Goal: Navigation & Orientation: Find specific page/section

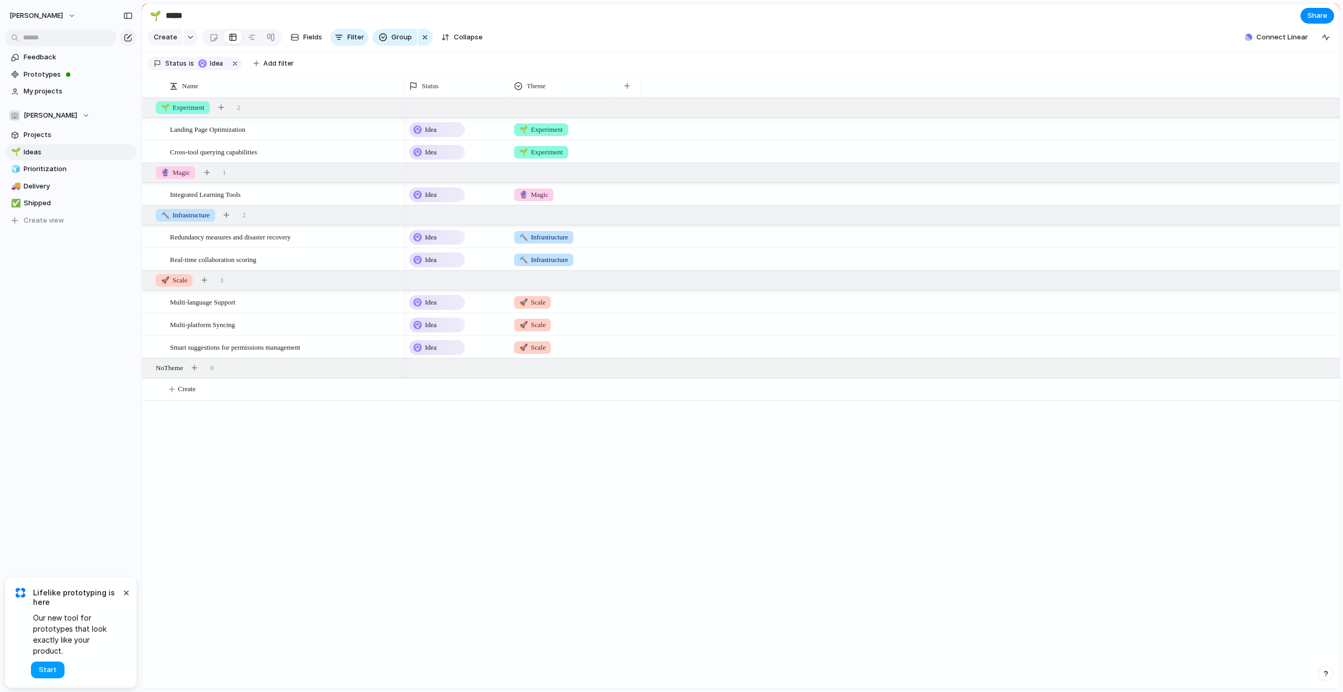
click at [58, 669] on button "Start" at bounding box center [48, 669] width 34 height 17
click at [74, 55] on span "Feedback" at bounding box center [78, 57] width 109 height 10
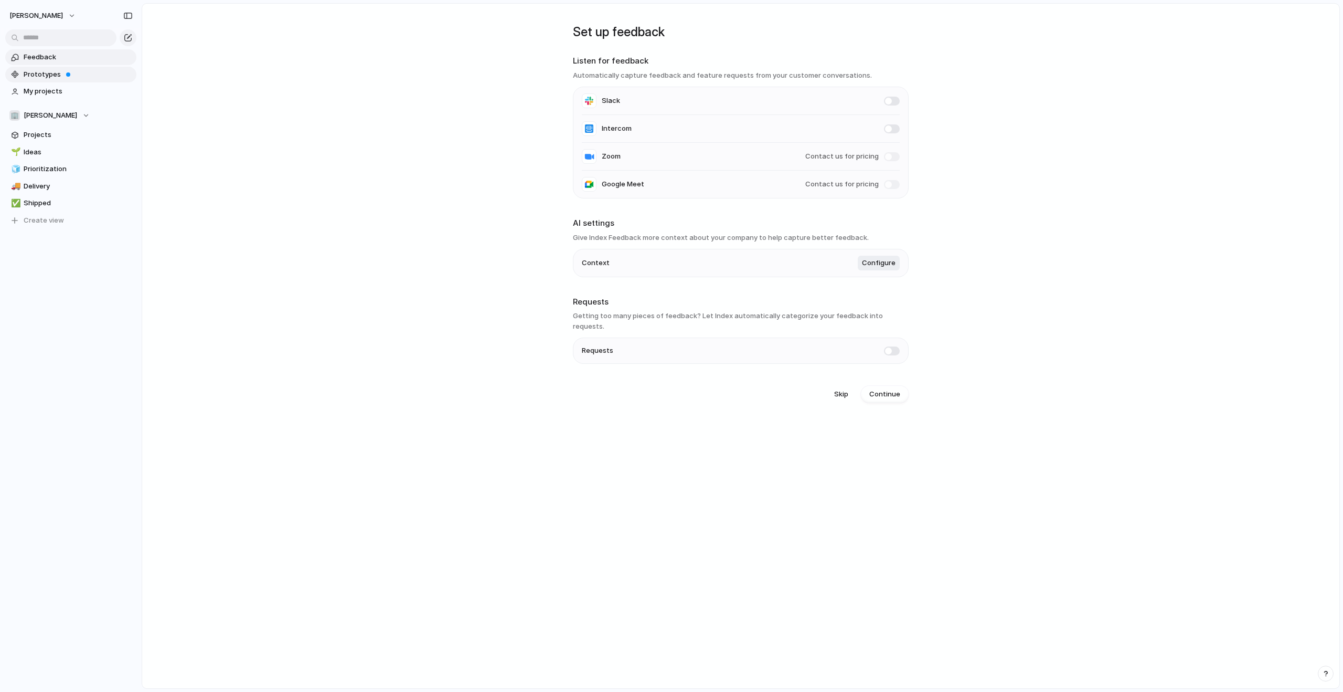
click at [72, 77] on span "Prototypes" at bounding box center [78, 74] width 109 height 10
click at [58, 79] on span "Prototypes" at bounding box center [78, 74] width 109 height 10
click at [60, 135] on span "Projects" at bounding box center [78, 135] width 109 height 10
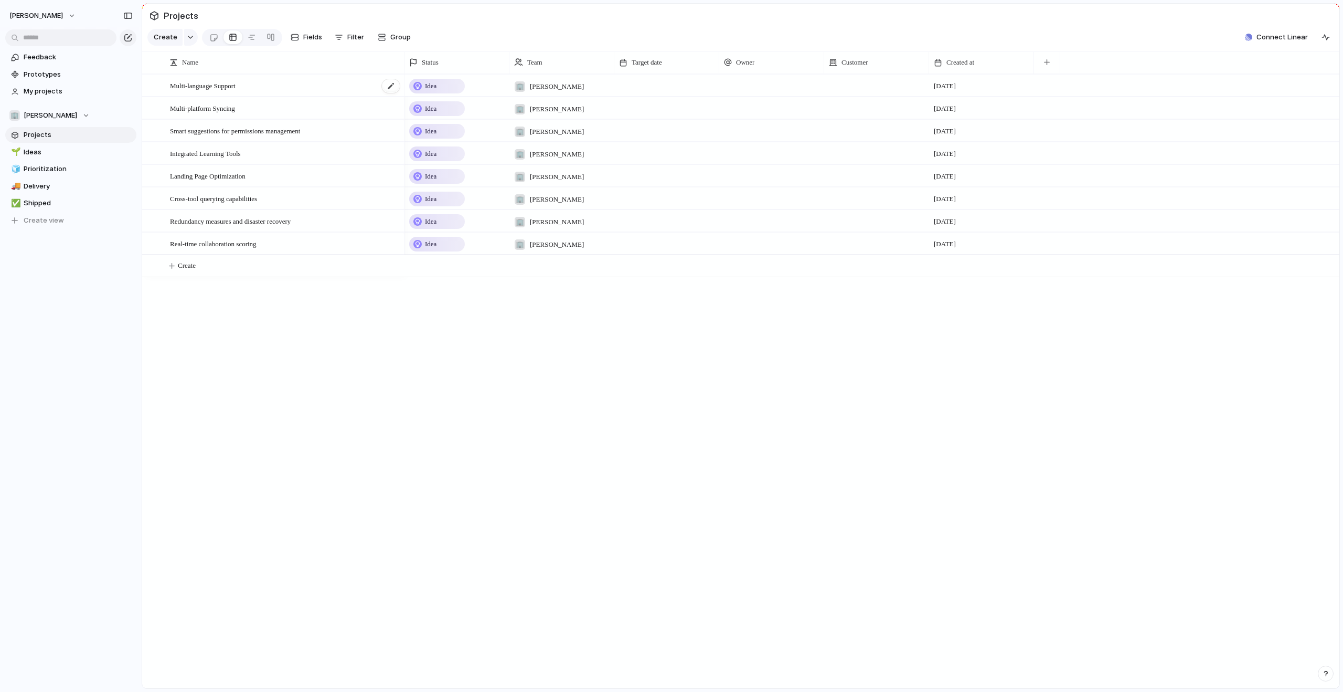
click at [208, 89] on span "Multi-language Support" at bounding box center [203, 85] width 66 height 12
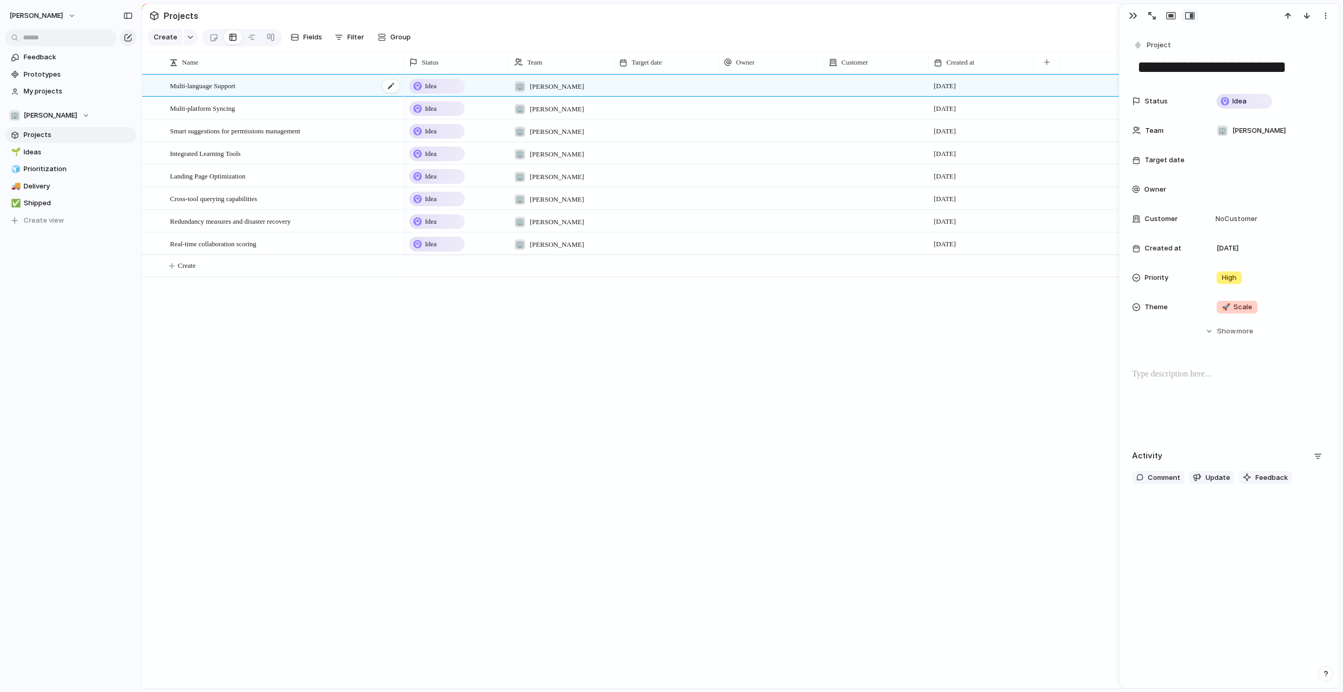
click at [205, 91] on span "Multi-language Support" at bounding box center [203, 85] width 66 height 12
click at [42, 149] on span "Ideas" at bounding box center [78, 152] width 109 height 10
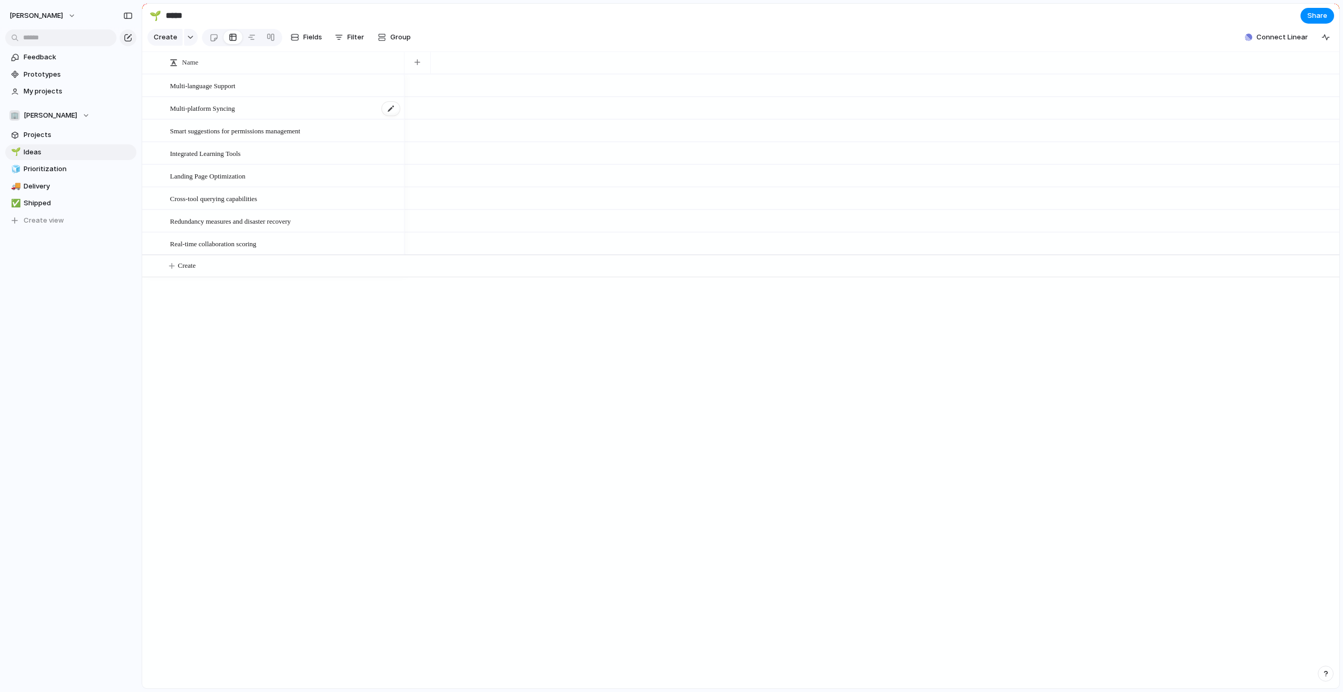
click at [235, 114] on span "Multi-platform Syncing" at bounding box center [202, 108] width 65 height 12
